Goal: Find specific page/section: Find specific page/section

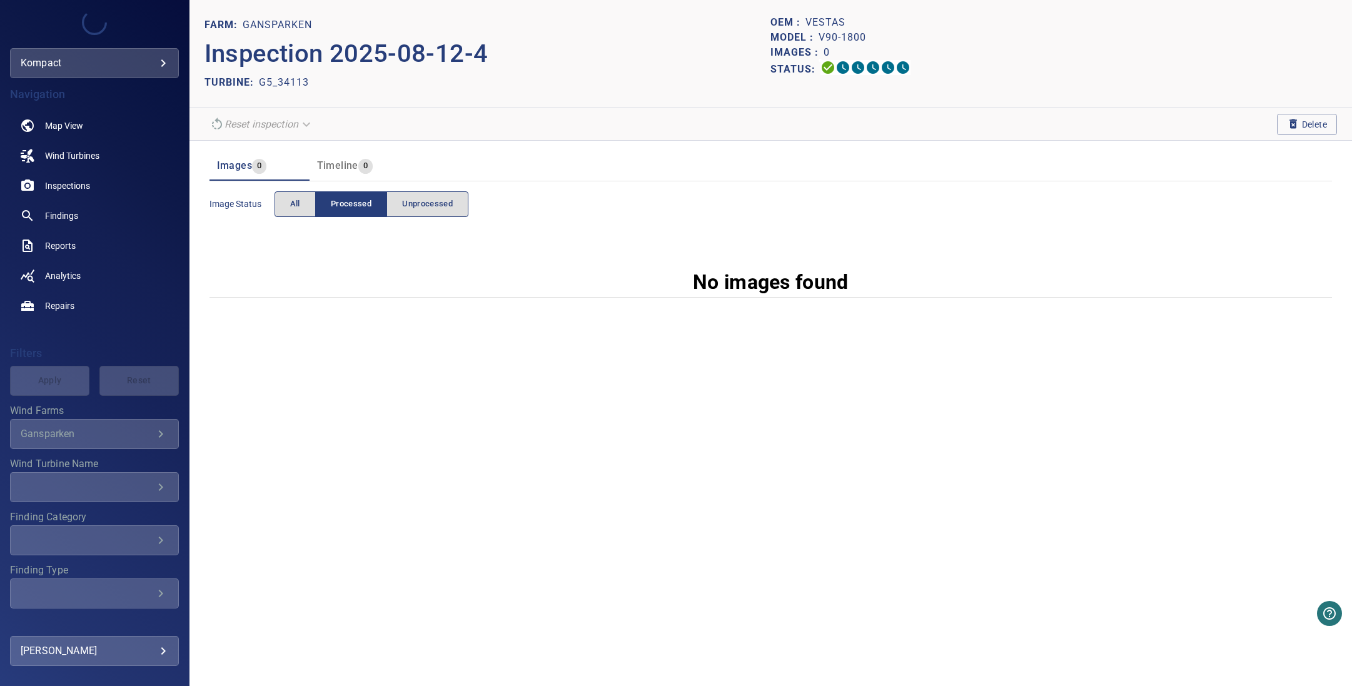
click at [582, 234] on section "No images found" at bounding box center [770, 262] width 1122 height 70
click at [295, 209] on span "All" at bounding box center [295, 204] width 10 height 14
click at [69, 121] on span "Map View" at bounding box center [64, 125] width 38 height 13
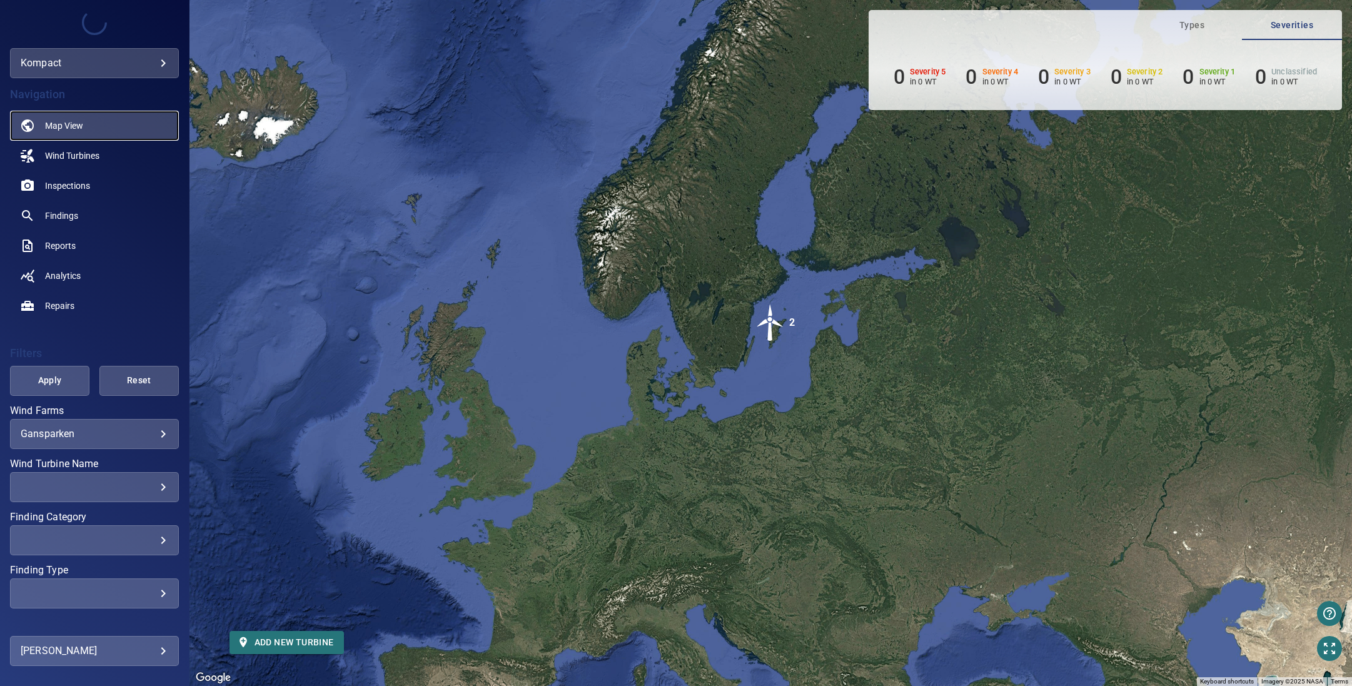
click at [123, 134] on link "Map View" at bounding box center [94, 126] width 169 height 30
